Goal: Information Seeking & Learning: Learn about a topic

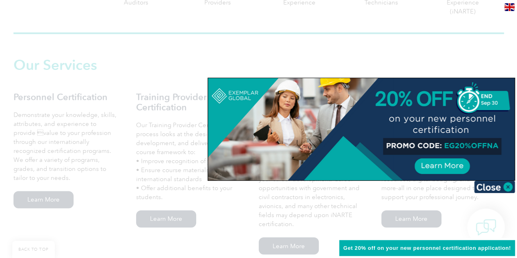
scroll to position [532, 0]
click at [172, 146] on div at bounding box center [258, 129] width 517 height 258
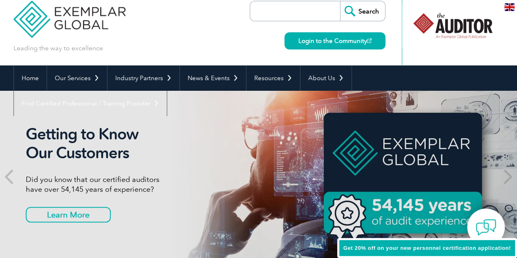
scroll to position [0, 0]
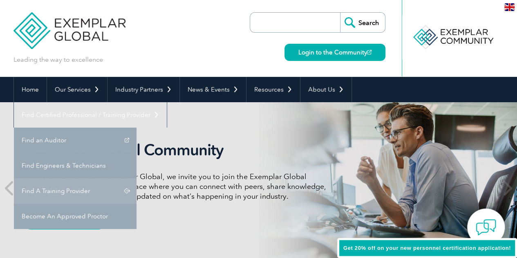
click at [137, 178] on link "Find A Training Provider" at bounding box center [75, 190] width 123 height 25
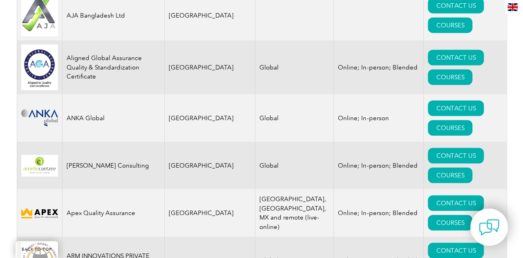
scroll to position [993, 0]
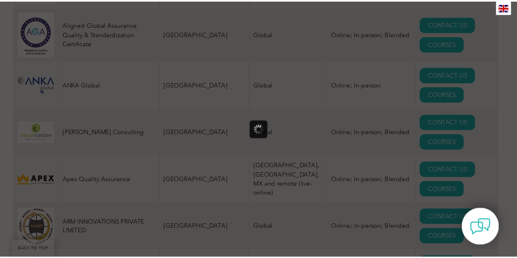
scroll to position [0, 0]
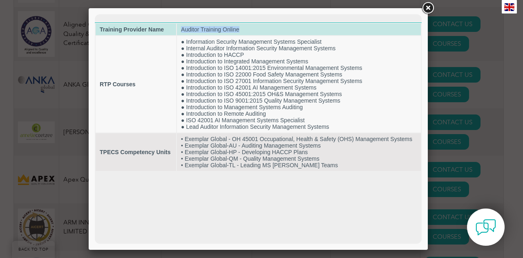
drag, startPoint x: 182, startPoint y: 29, endPoint x: 242, endPoint y: 33, distance: 60.2
click at [242, 33] on td "Auditor Training Online" at bounding box center [299, 29] width 244 height 11
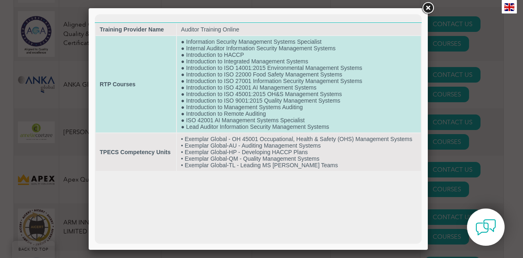
click at [233, 53] on td "● Information Security Management Systems Specialist ● Internal Auditor Informa…" at bounding box center [299, 84] width 244 height 97
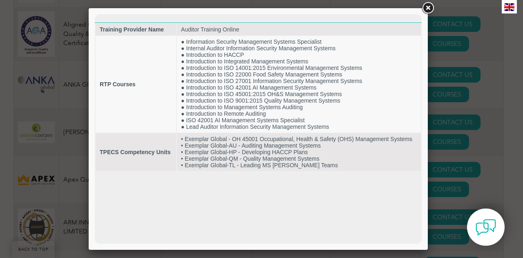
click at [433, 8] on link at bounding box center [428, 8] width 15 height 15
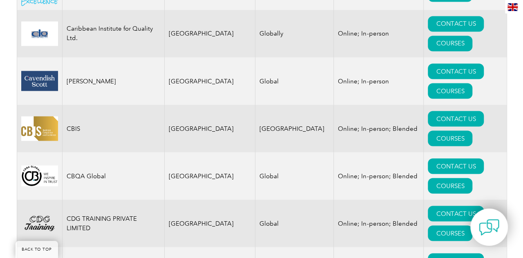
scroll to position [2342, 0]
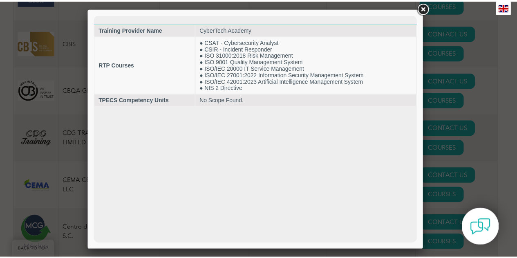
scroll to position [0, 0]
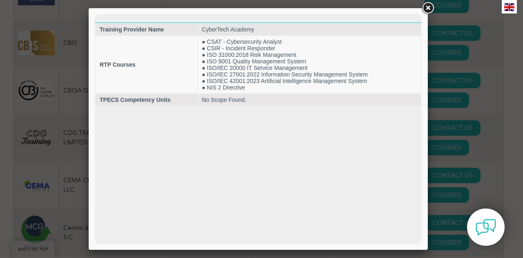
click at [431, 5] on link at bounding box center [428, 8] width 15 height 15
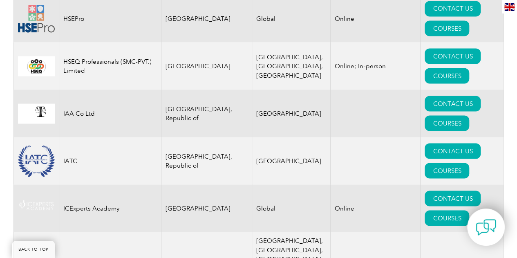
scroll to position [5573, 0]
